Goal: Entertainment & Leisure: Consume media (video, audio)

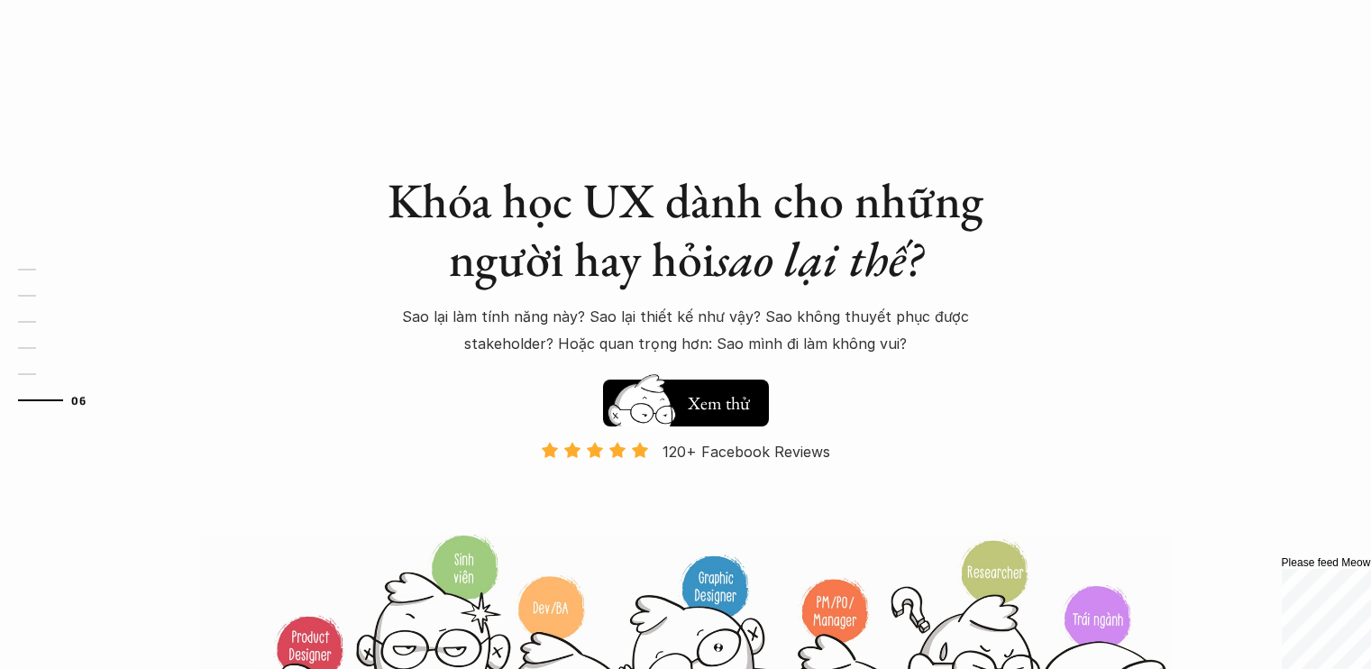
scroll to position [6081, 0]
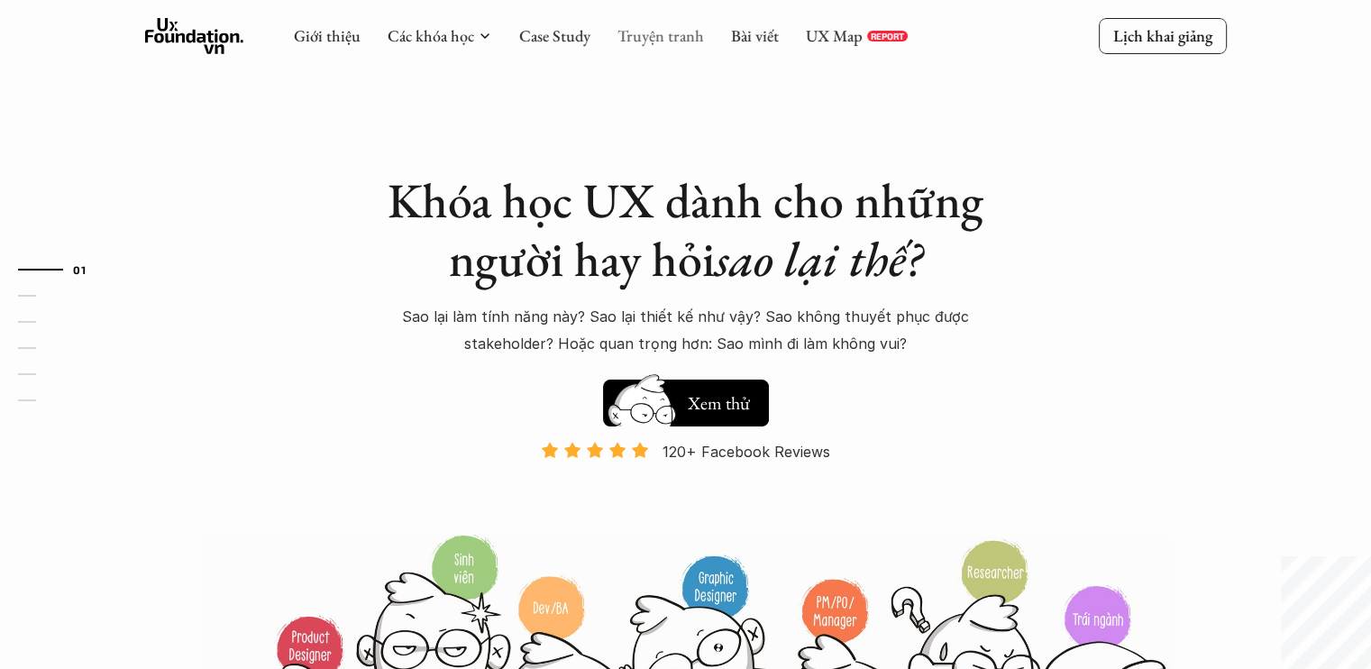
click at [680, 45] on link "Truyện tranh" at bounding box center [660, 35] width 87 height 21
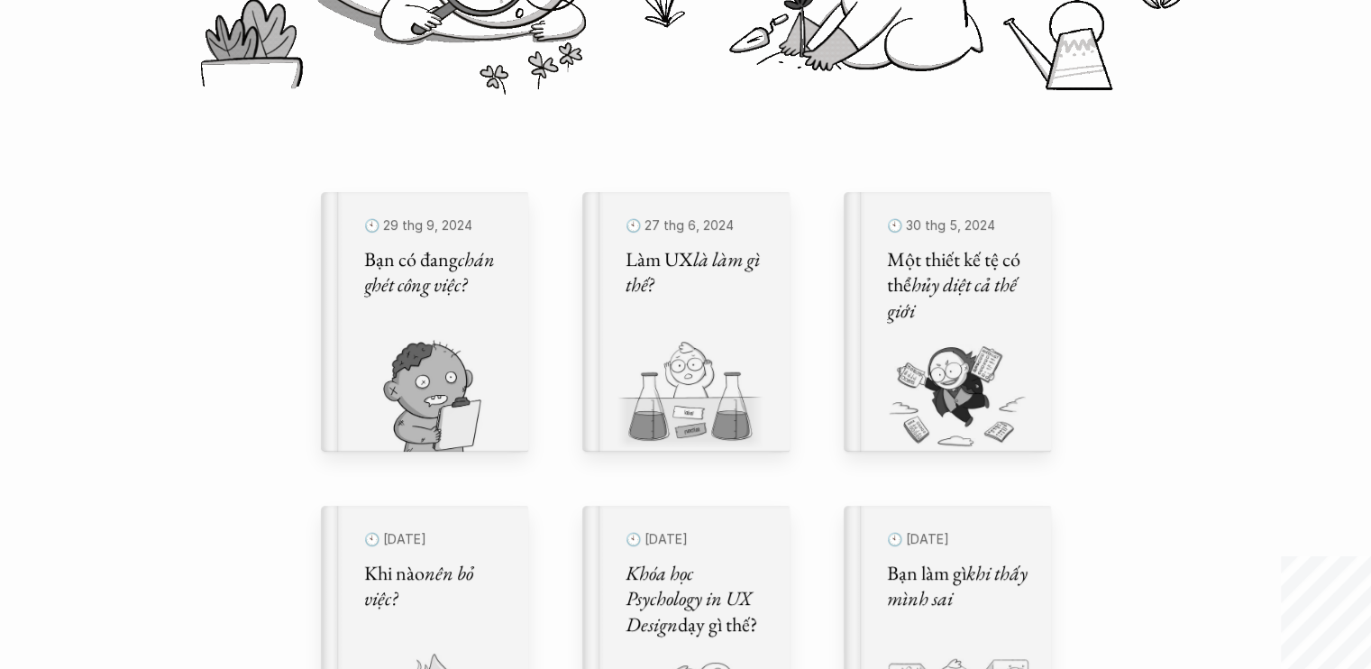
scroll to position [480, 0]
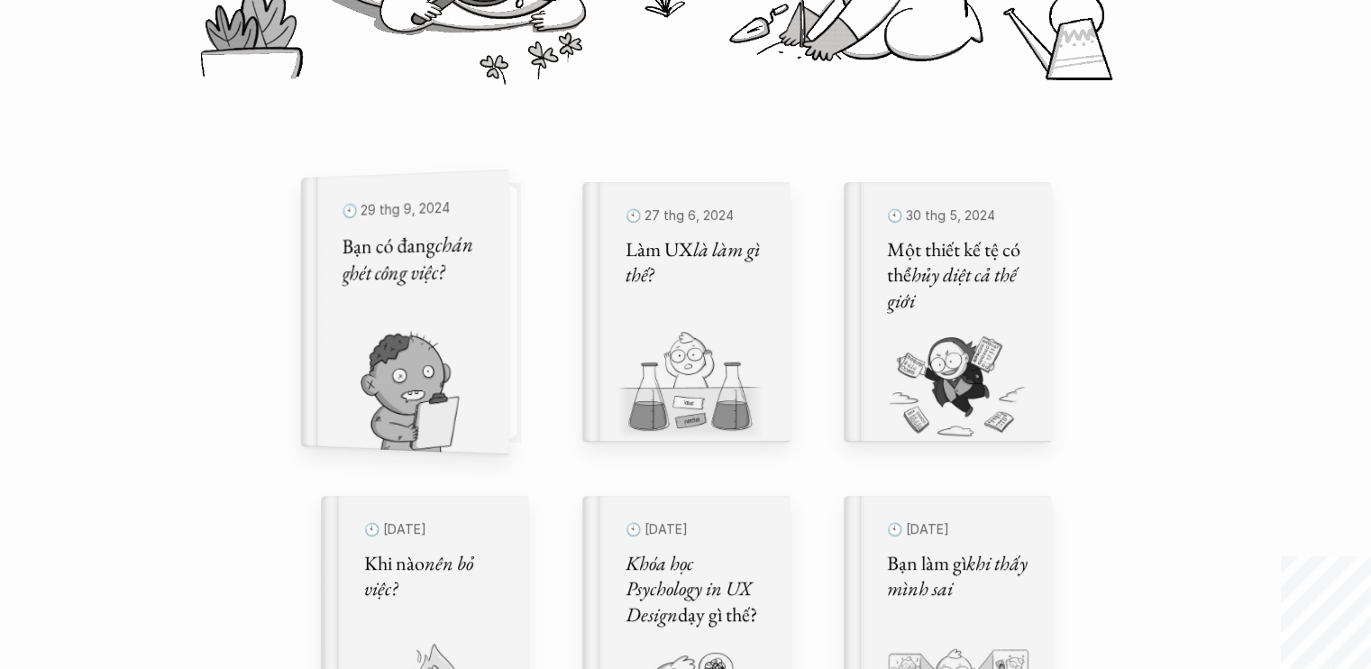
click at [484, 262] on div "🕙 29 thg 9, 2024 Bạn có đang chán ghét công việc?" at bounding box center [414, 312] width 187 height 286
